Goal: Task Accomplishment & Management: Use online tool/utility

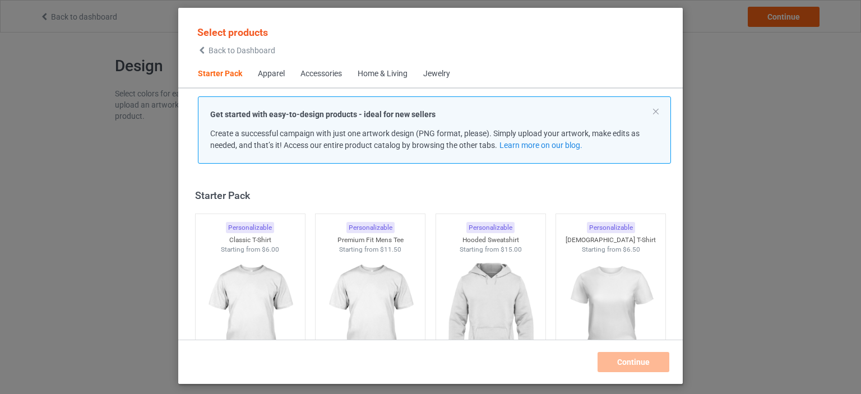
scroll to position [15, 0]
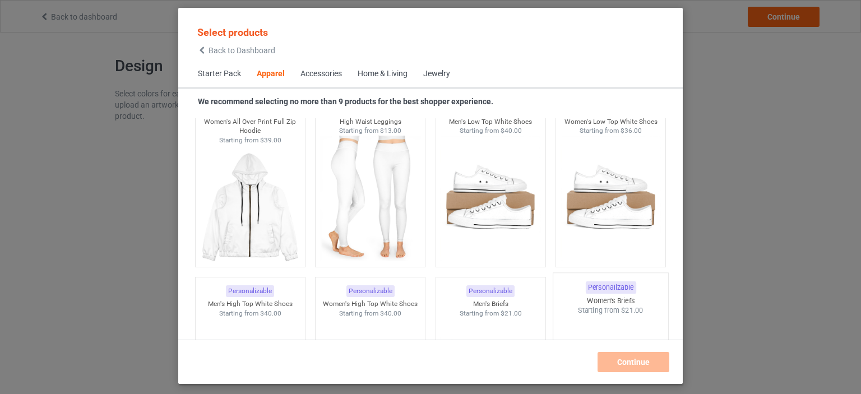
scroll to position [1122, 0]
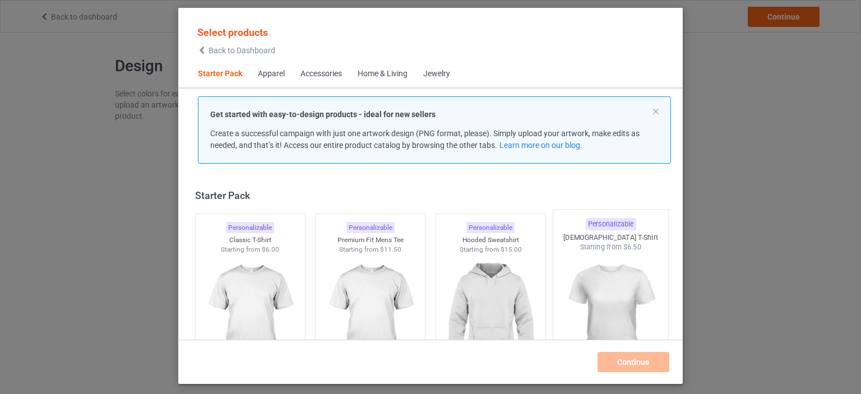
click at [590, 289] on img at bounding box center [611, 318] width 105 height 132
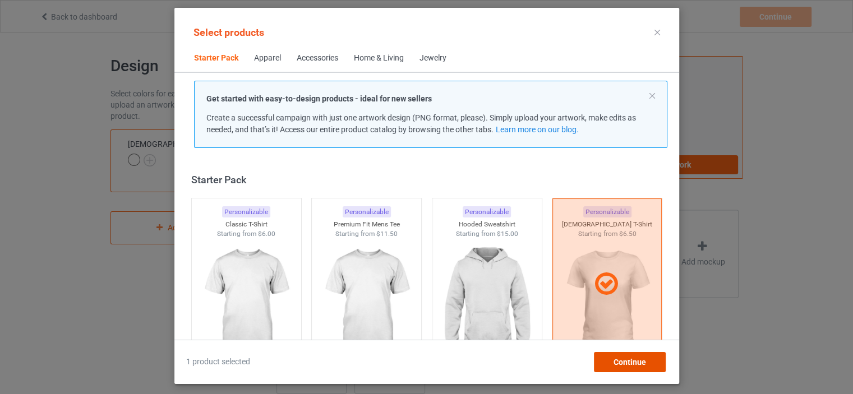
click at [627, 361] on span "Continue" at bounding box center [629, 362] width 33 height 9
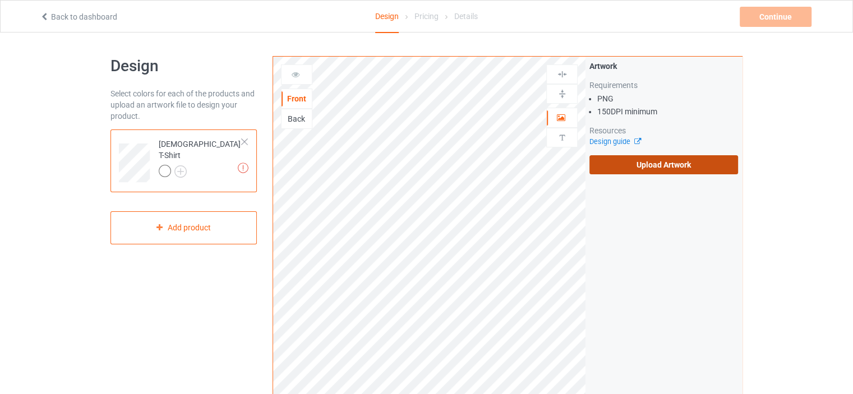
click at [652, 172] on label "Upload Artwork" at bounding box center [663, 164] width 149 height 19
click at [0, 0] on input "Upload Artwork" at bounding box center [0, 0] width 0 height 0
